Goal: Browse casually: Explore the website without a specific task or goal

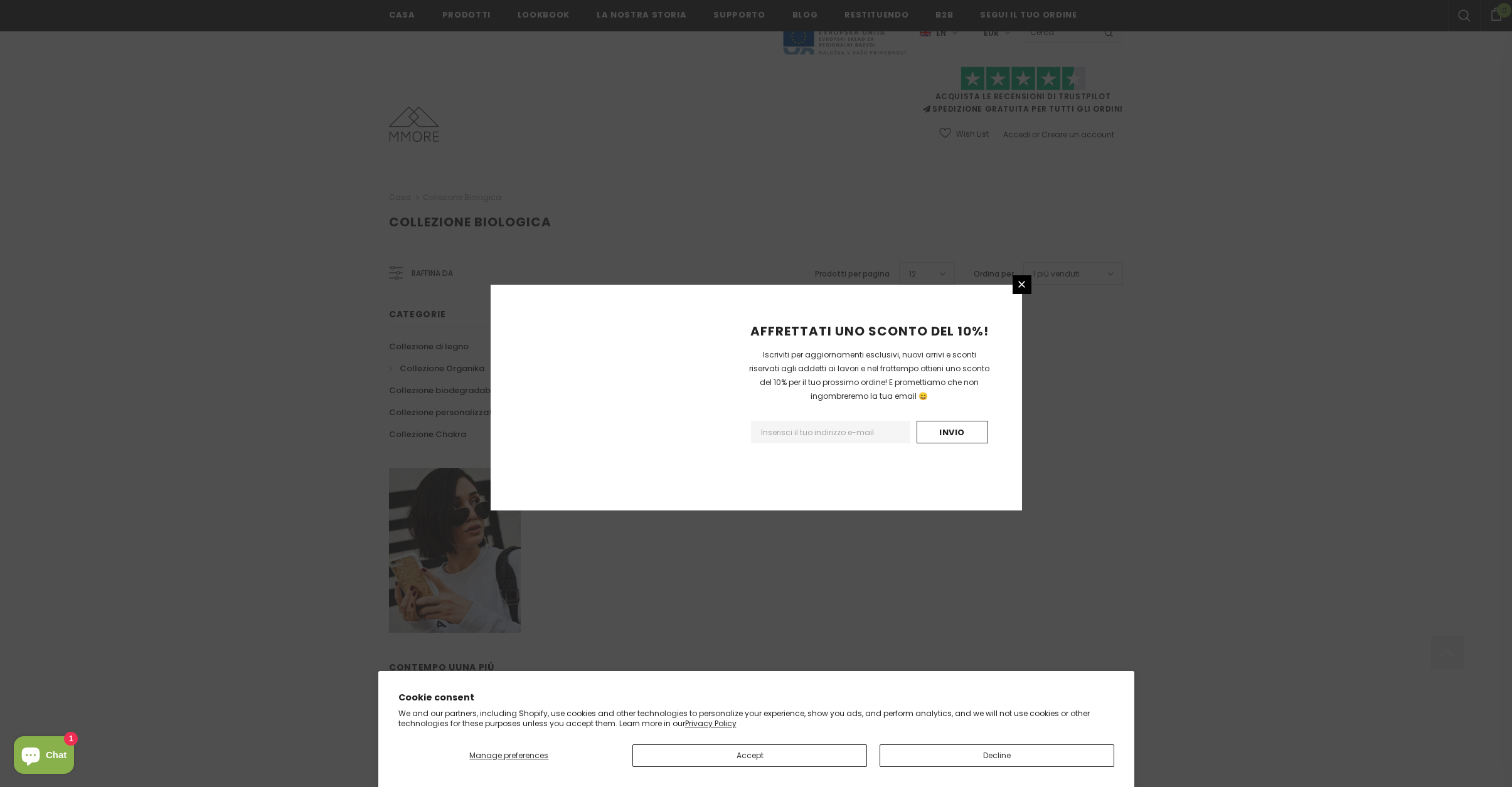
scroll to position [496, 0]
